Goal: Navigation & Orientation: Understand site structure

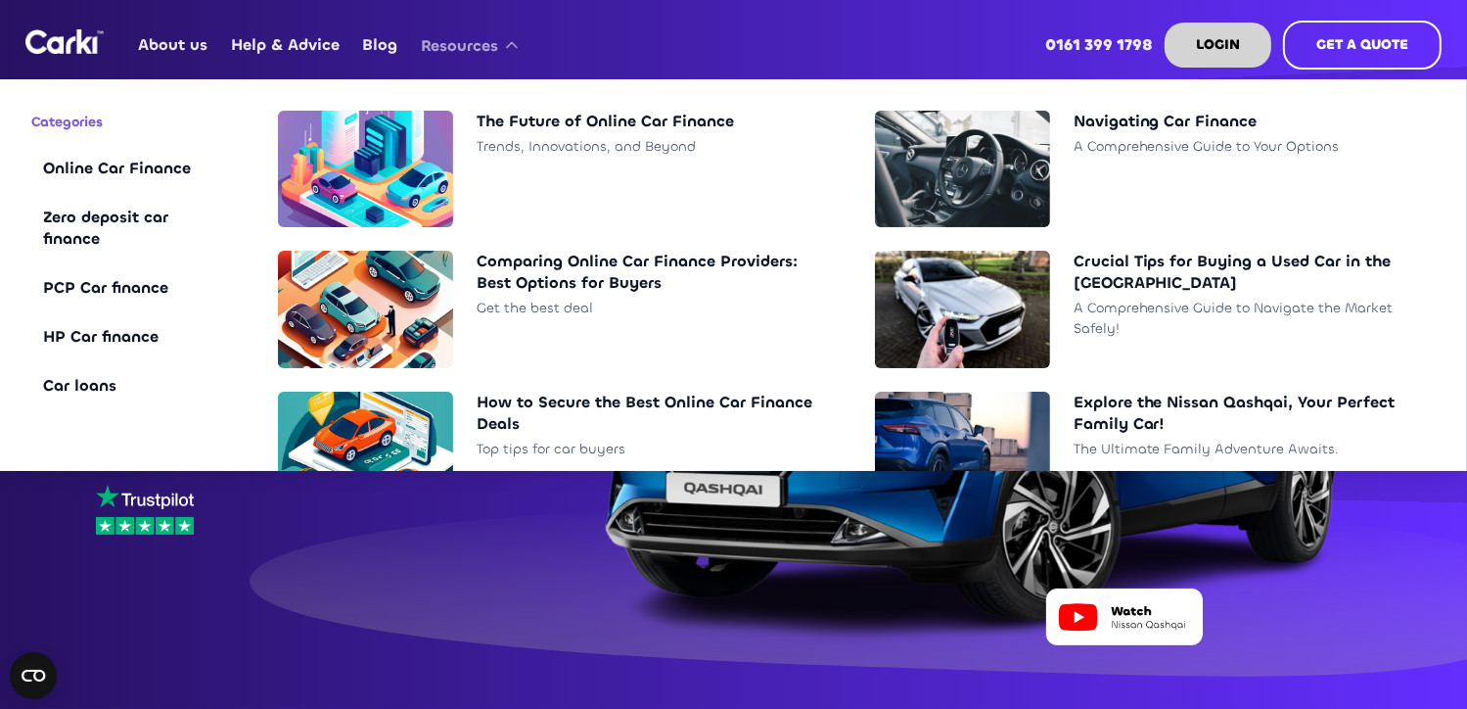
click at [514, 50] on icon at bounding box center [512, 45] width 20 height 20
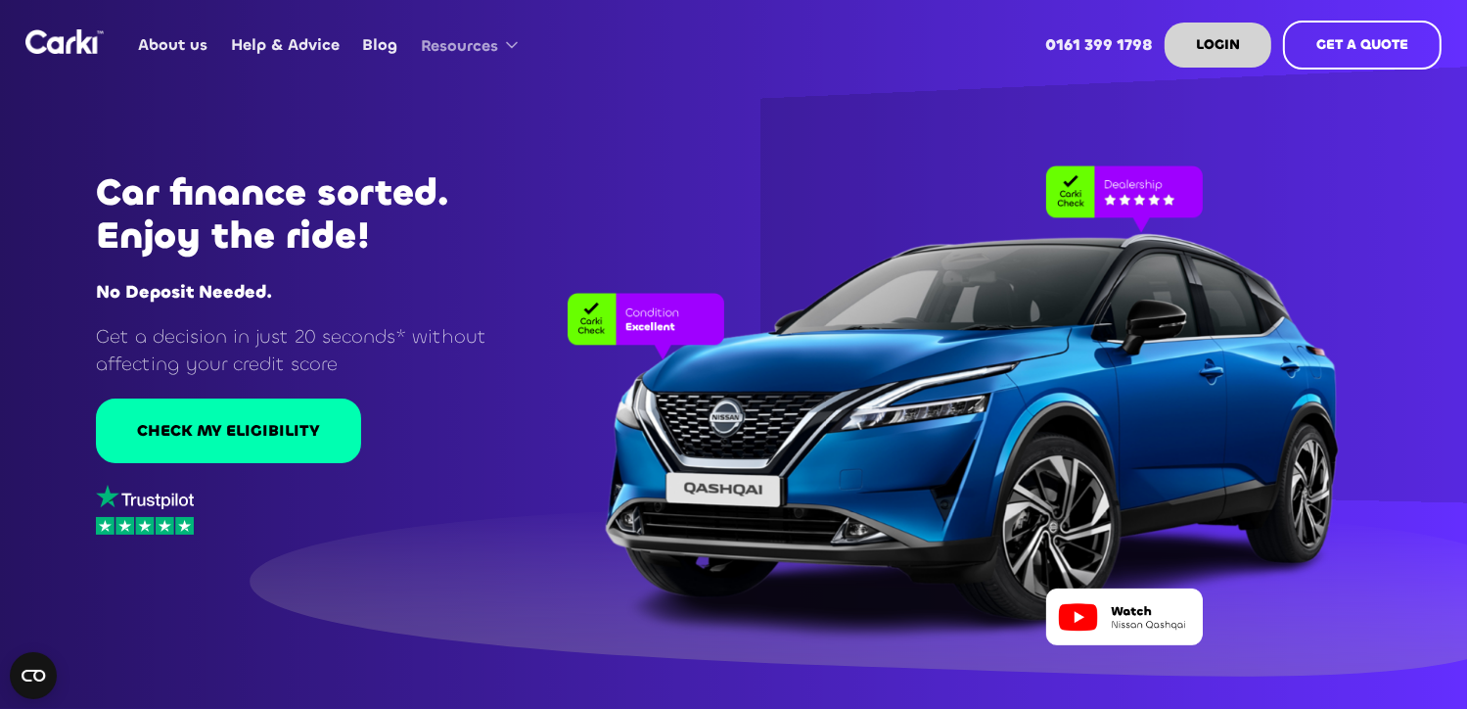
click at [513, 50] on icon at bounding box center [512, 45] width 20 height 20
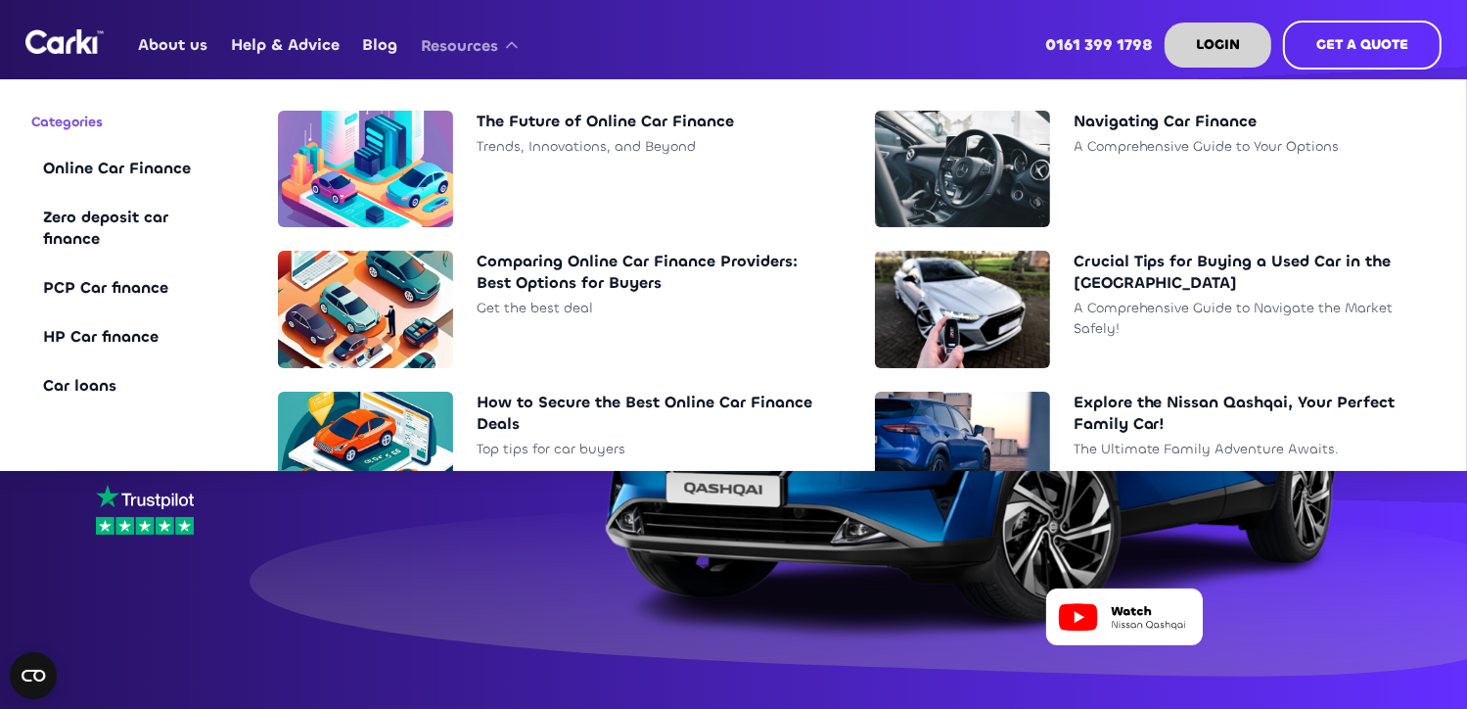
click at [513, 50] on icon at bounding box center [512, 45] width 20 height 20
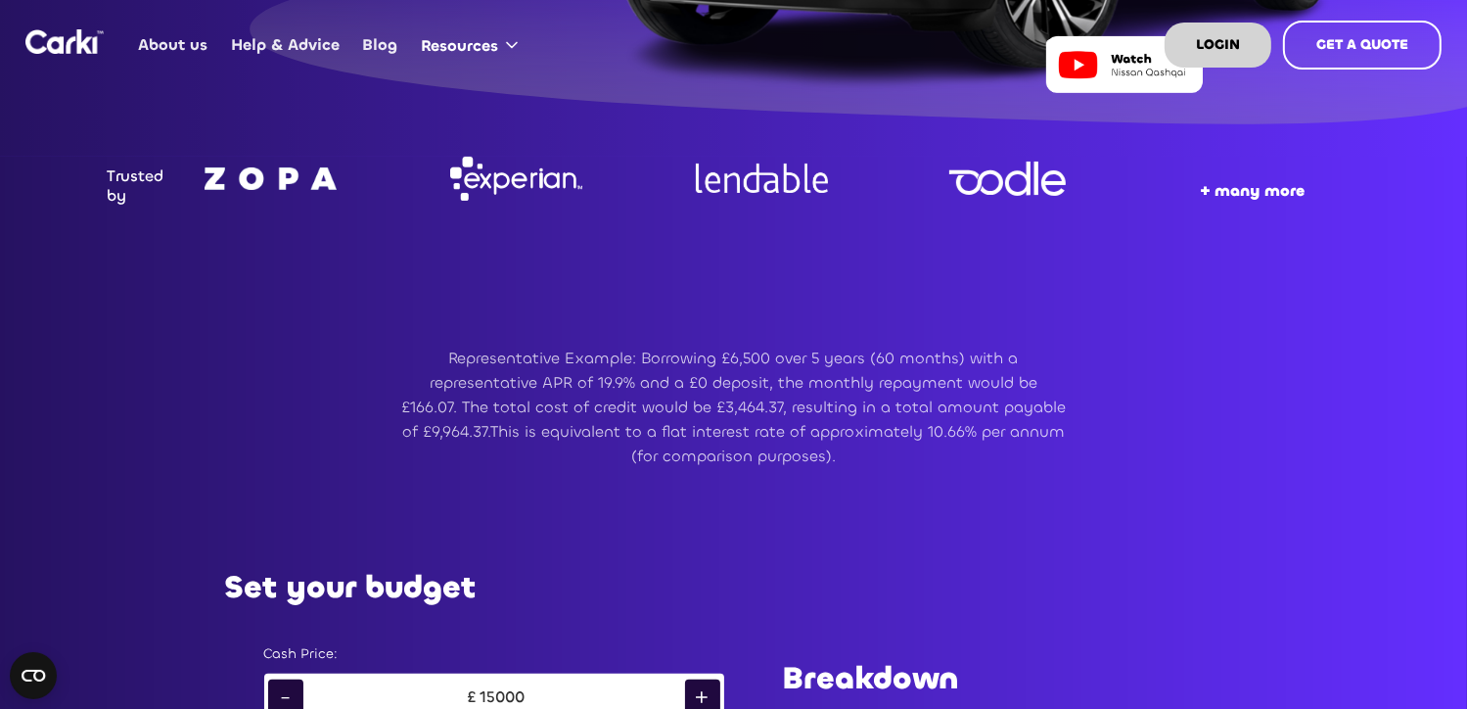
scroll to position [587, 0]
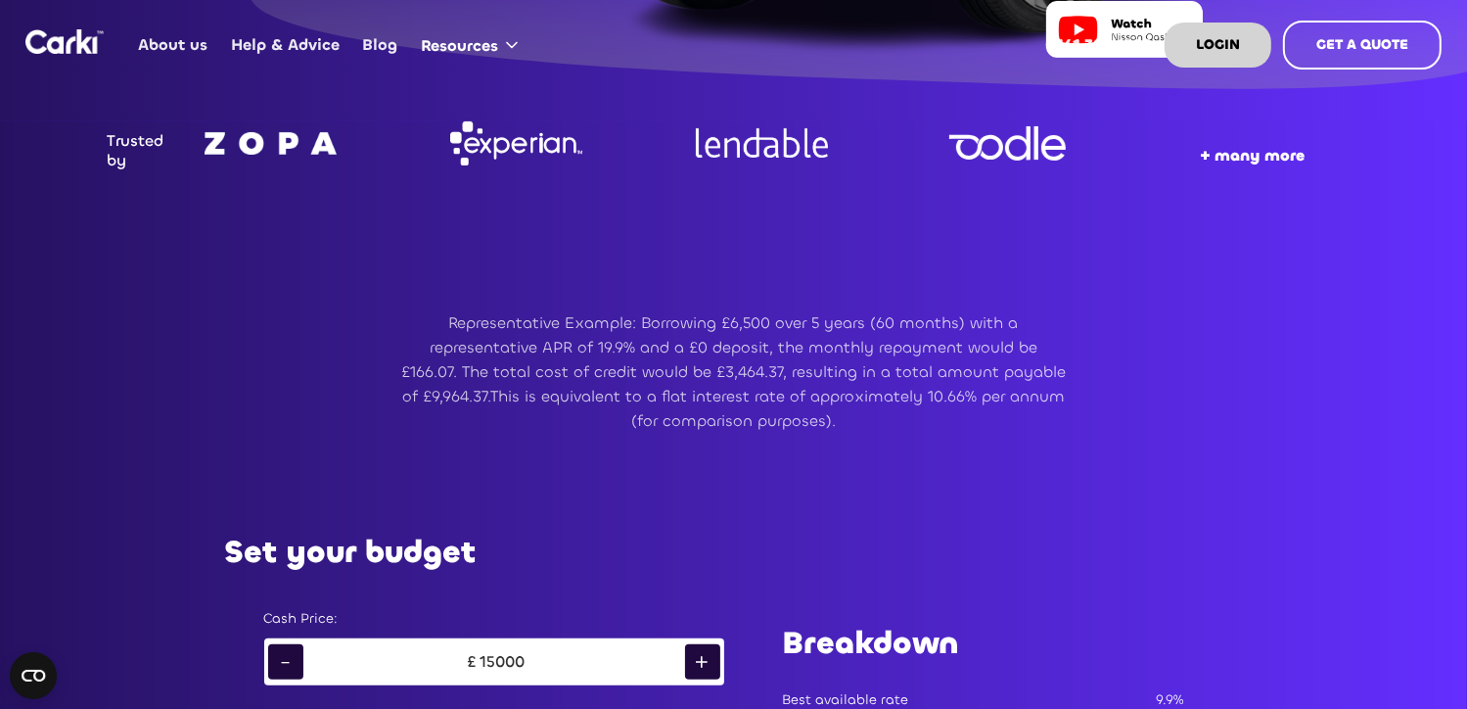
click at [1266, 153] on strong "+ many more" at bounding box center [1253, 155] width 105 height 21
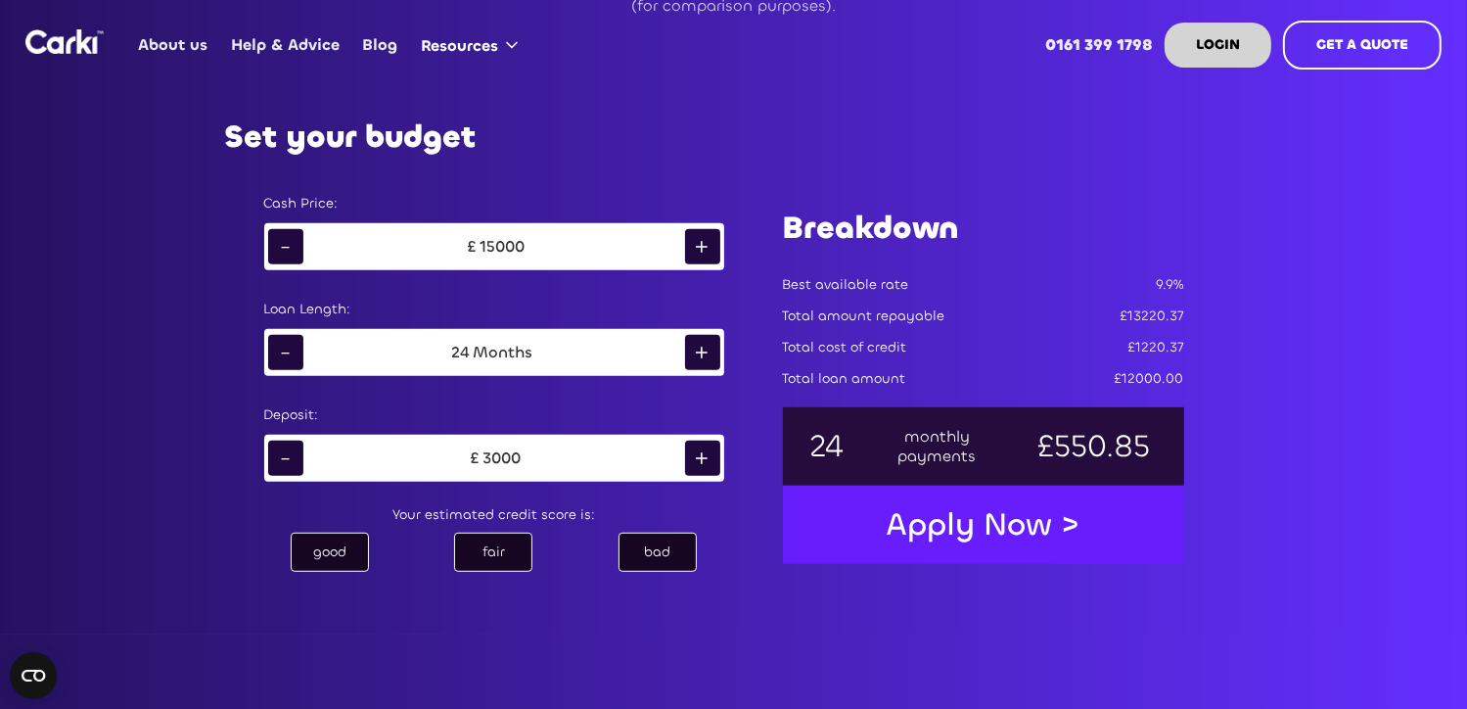
scroll to position [7926, 0]
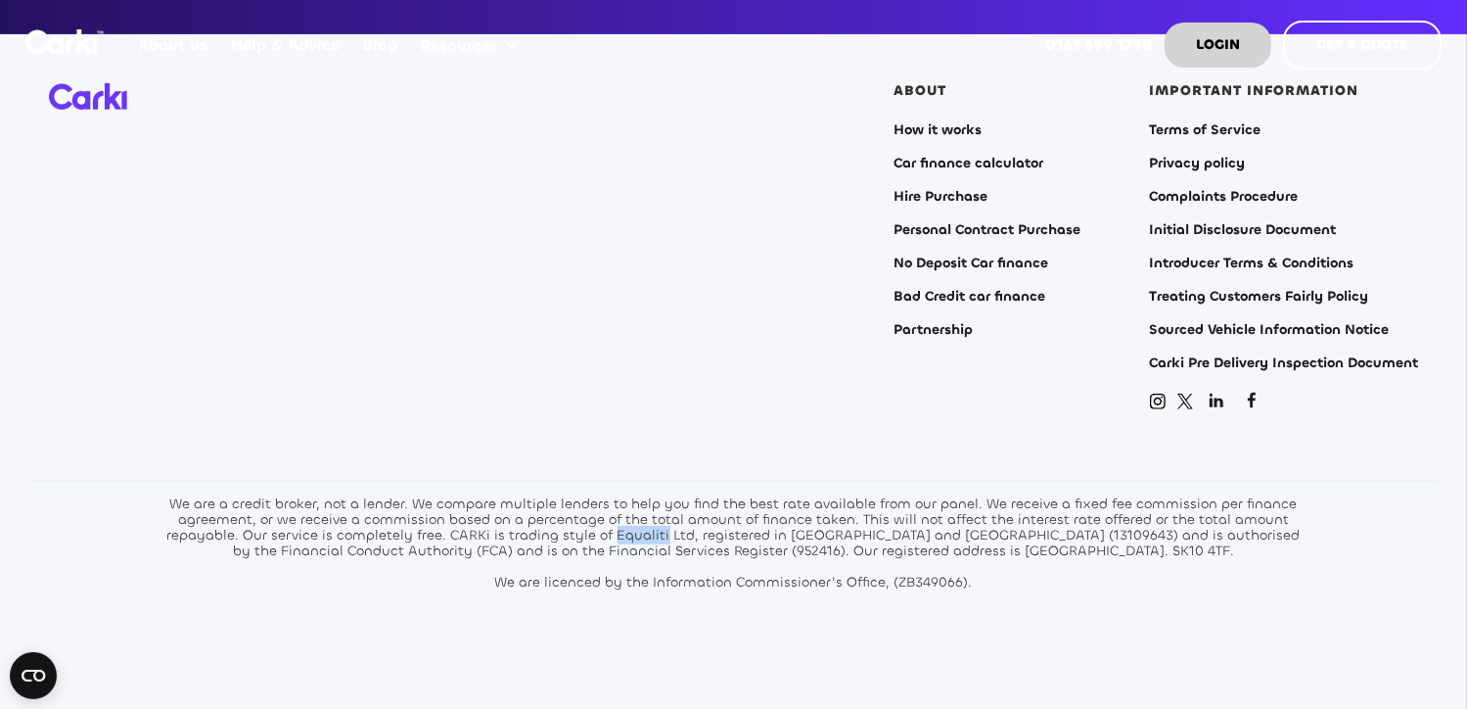
drag, startPoint x: 622, startPoint y: 508, endPoint x: 675, endPoint y: 507, distance: 53.8
click at [675, 507] on div "We are a credit broker, not a lender. We compare multiple lenders to help you f…" at bounding box center [733, 543] width 1145 height 94
drag, startPoint x: 675, startPoint y: 507, endPoint x: 642, endPoint y: 512, distance: 33.6
copy div "Equaliti"
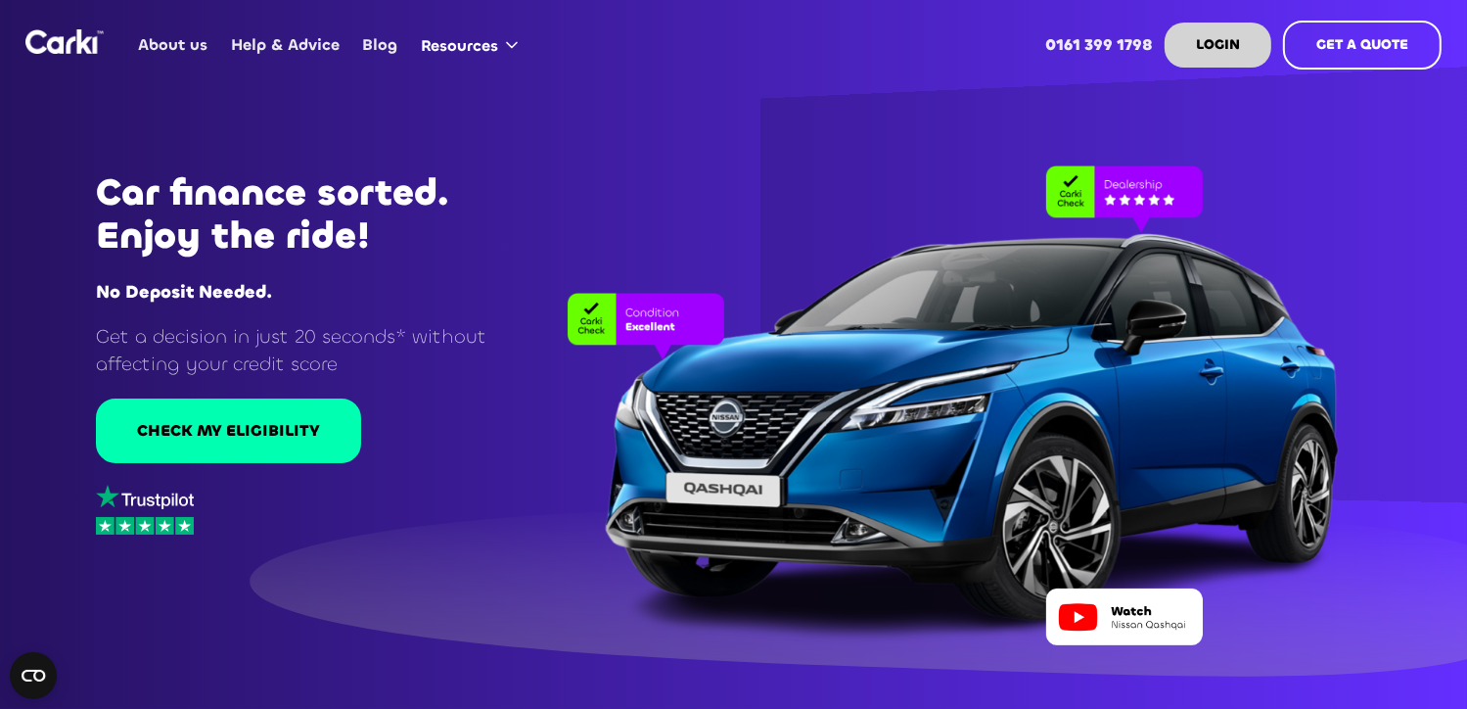
scroll to position [0, 0]
click at [72, 32] on img "home" at bounding box center [64, 41] width 78 height 24
click at [182, 36] on link "About us" at bounding box center [173, 45] width 92 height 76
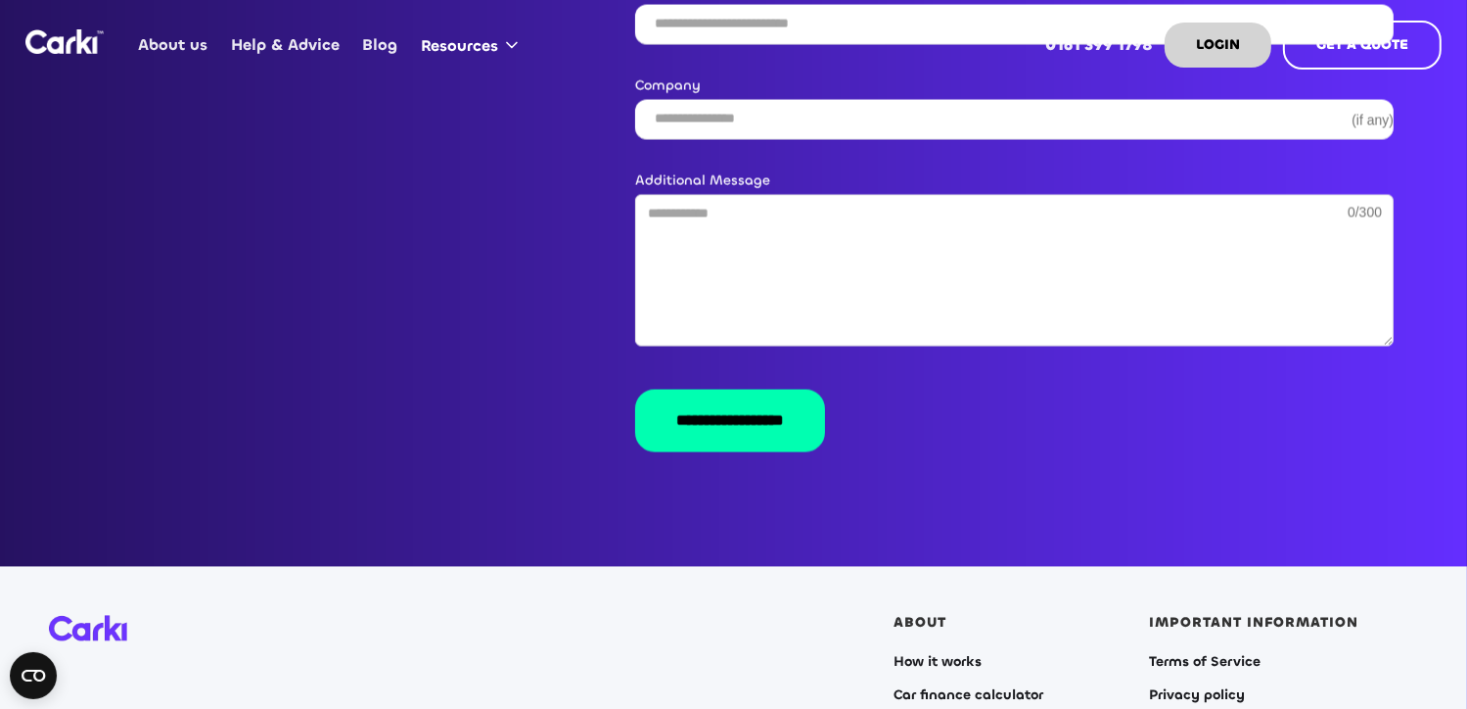
scroll to position [3915, 0]
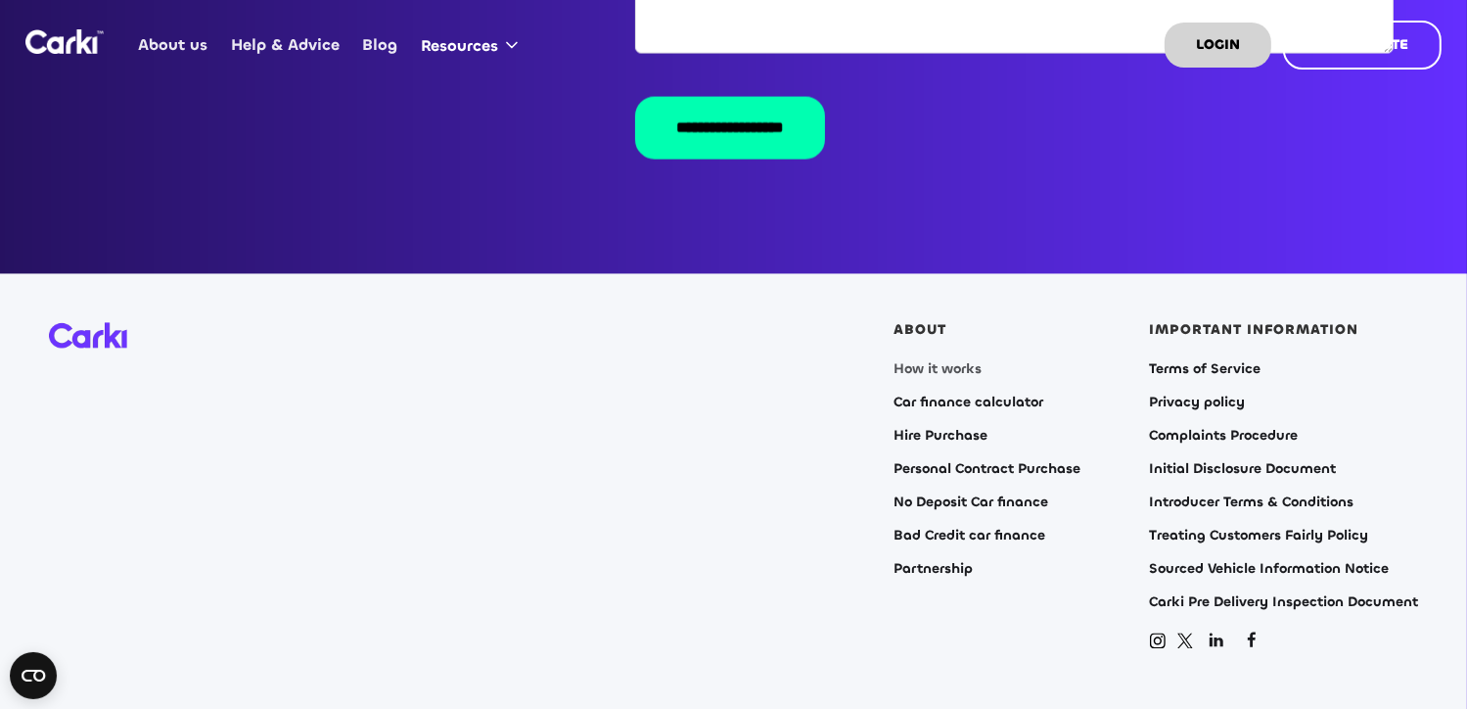
click at [929, 361] on link "How it works" at bounding box center [939, 369] width 88 height 16
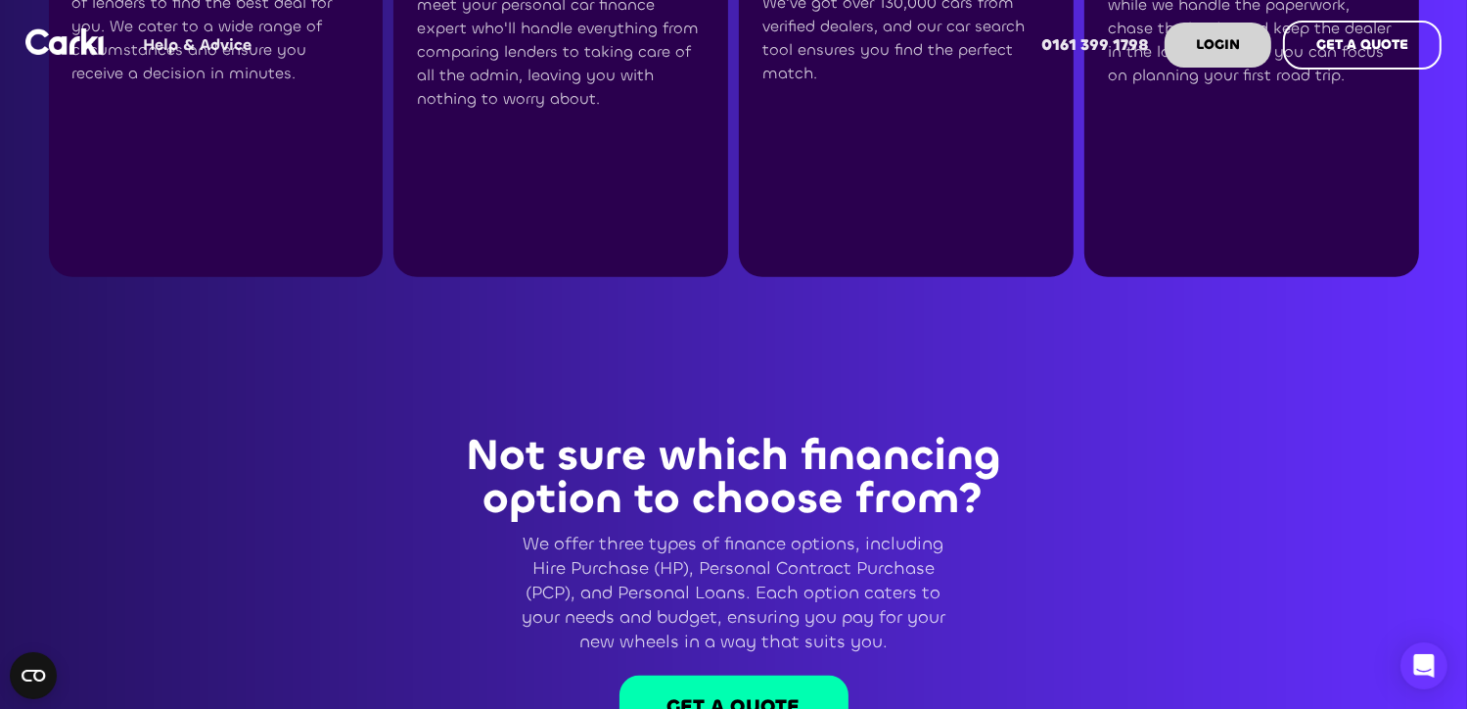
scroll to position [489, 0]
